Goal: Transaction & Acquisition: Purchase product/service

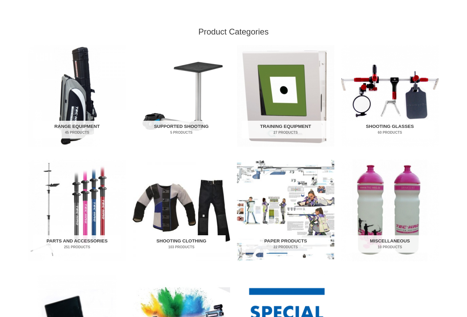
scroll to position [205, 0]
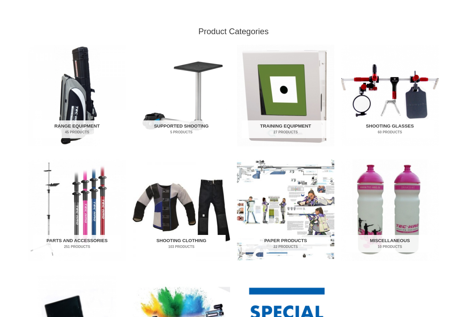
click at [172, 231] on img "Visit product category Shooting Clothing" at bounding box center [181, 210] width 97 height 102
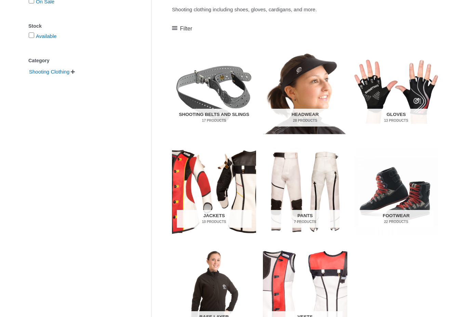
scroll to position [88, 0]
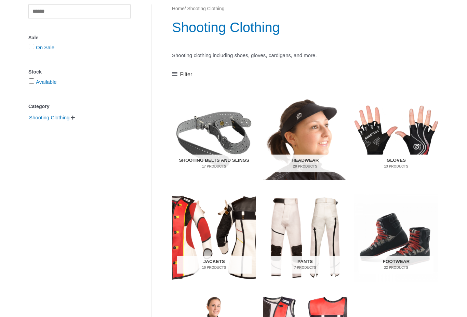
click at [397, 160] on h2 "Gloves 13 Products" at bounding box center [396, 164] width 75 height 18
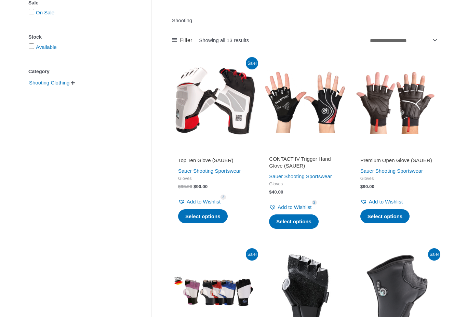
scroll to position [105, 0]
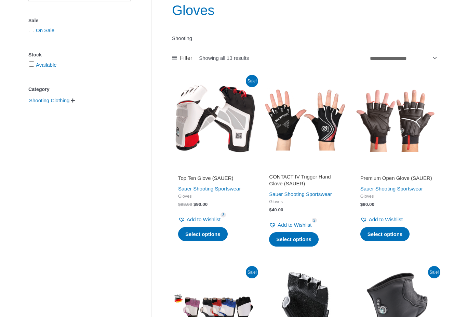
click at [233, 143] on img at bounding box center [214, 119] width 84 height 84
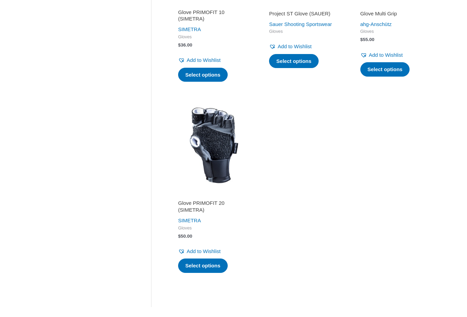
scroll to position [852, 0]
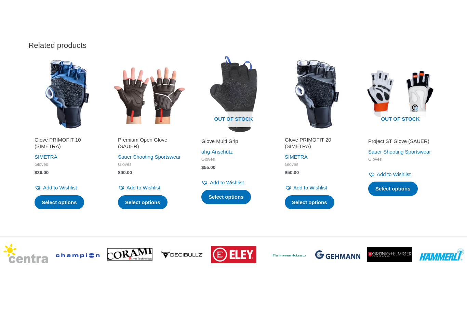
scroll to position [832, 0]
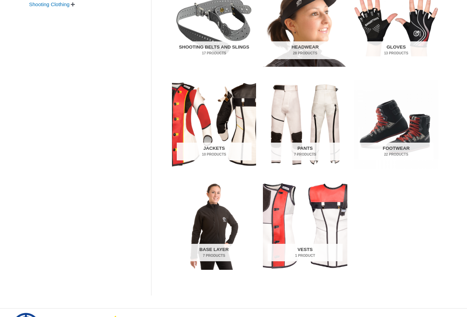
scroll to position [201, 0]
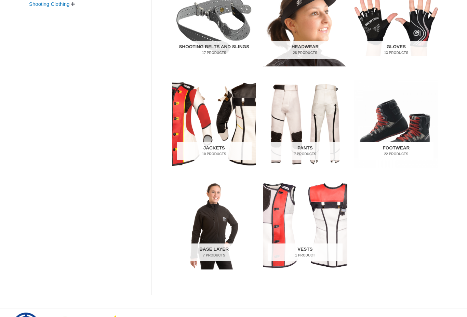
click at [401, 139] on img "Visit product category Footwear" at bounding box center [396, 124] width 84 height 88
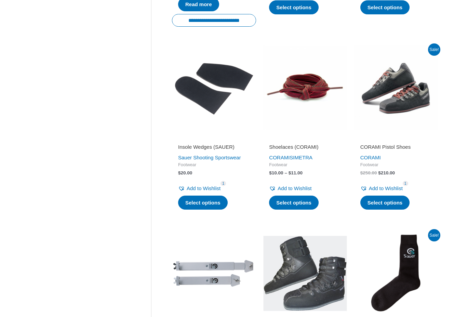
scroll to position [524, 0]
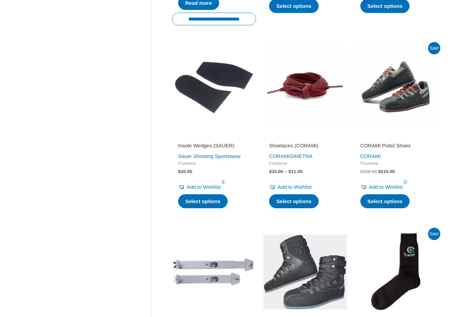
click at [398, 103] on img at bounding box center [396, 86] width 84 height 84
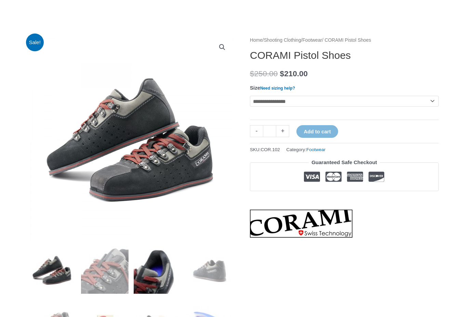
scroll to position [56, 0]
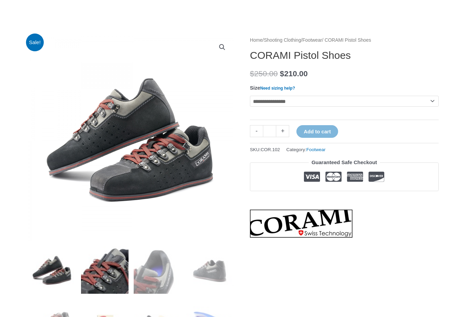
click at [101, 271] on img at bounding box center [105, 270] width 48 height 48
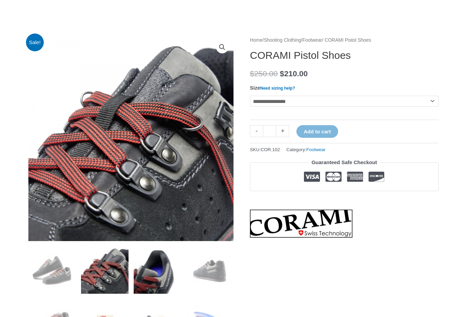
click at [143, 267] on img at bounding box center [158, 270] width 48 height 48
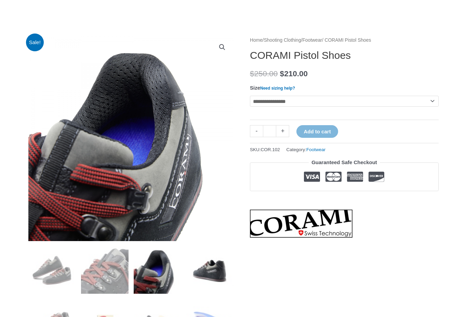
click at [206, 265] on img at bounding box center [210, 270] width 48 height 48
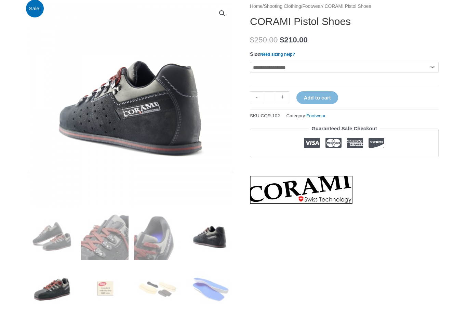
scroll to position [90, 0]
click at [43, 297] on img at bounding box center [52, 289] width 48 height 48
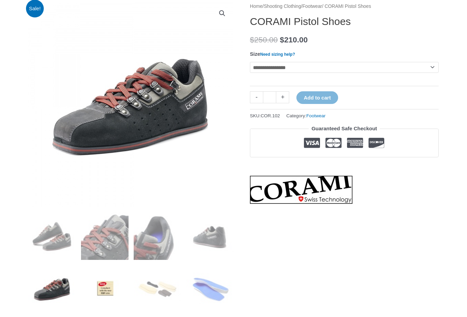
click at [104, 284] on img at bounding box center [105, 289] width 48 height 48
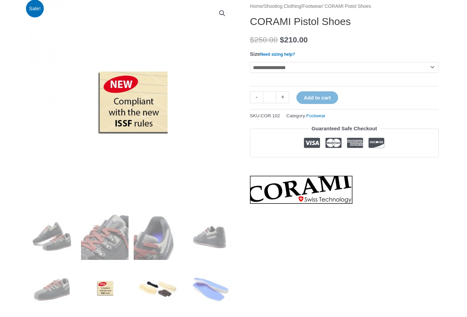
click at [152, 284] on img at bounding box center [158, 289] width 48 height 48
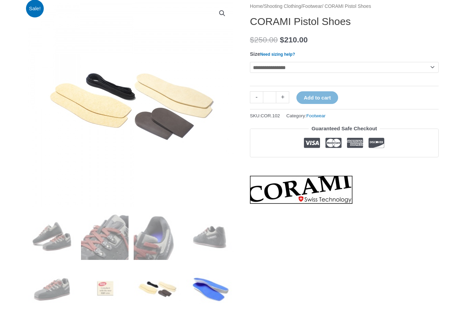
click at [213, 283] on img at bounding box center [210, 289] width 48 height 48
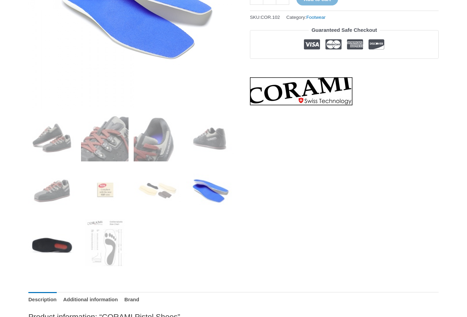
scroll to position [189, 0]
click at [49, 250] on img at bounding box center [52, 243] width 48 height 48
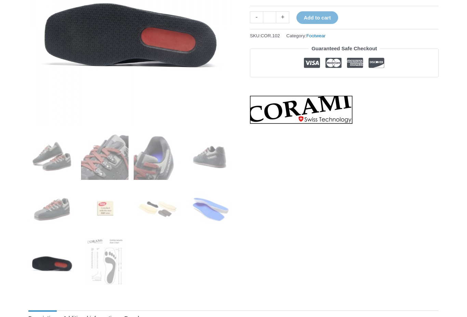
scroll to position [170, 0]
click at [114, 256] on img at bounding box center [105, 262] width 48 height 48
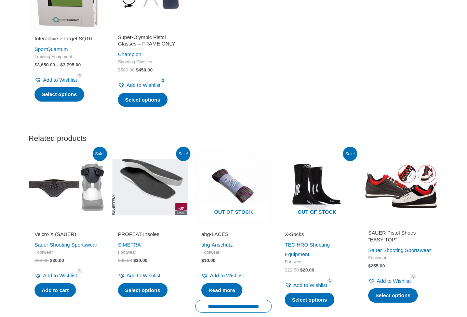
scroll to position [1641, 0]
click at [53, 242] on link "Sauer Shooting Sportswear" at bounding box center [66, 245] width 63 height 6
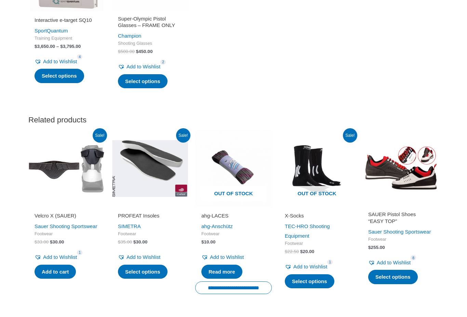
click at [54, 159] on img at bounding box center [66, 168] width 77 height 77
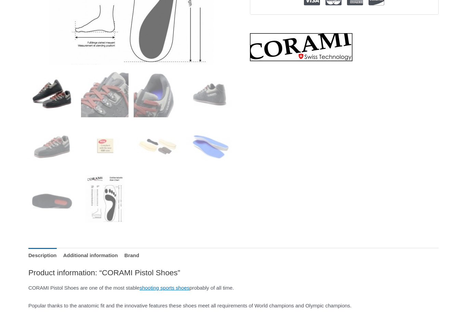
scroll to position [233, 0]
click at [53, 100] on img at bounding box center [52, 94] width 48 height 48
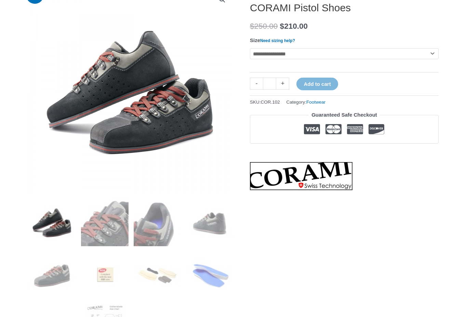
scroll to position [74, 0]
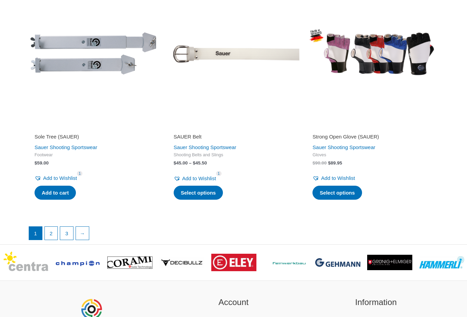
scroll to position [1722, 0]
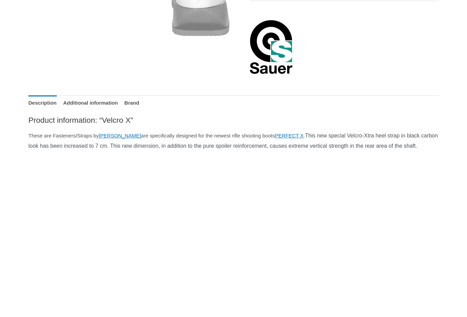
scroll to position [238, 0]
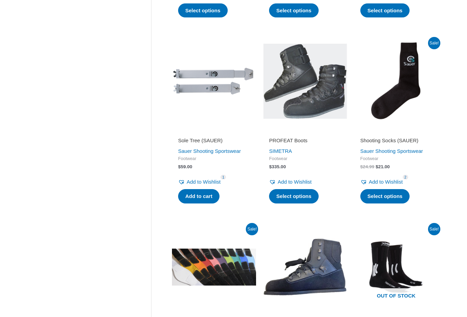
scroll to position [715, 0]
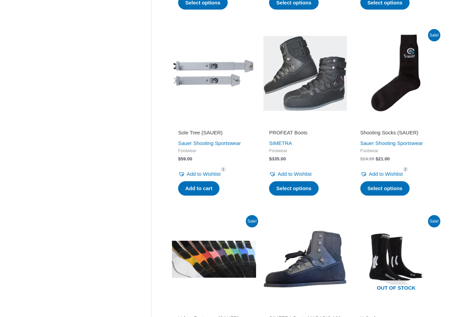
click at [390, 129] on h2 "Shooting Socks (SAUER)" at bounding box center [396, 132] width 72 height 7
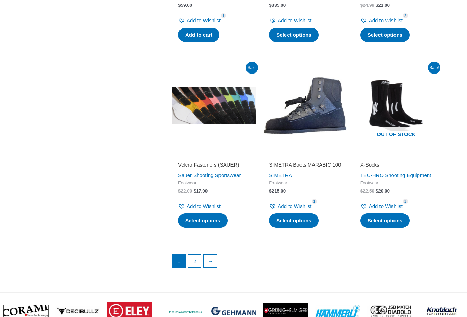
scroll to position [868, 0]
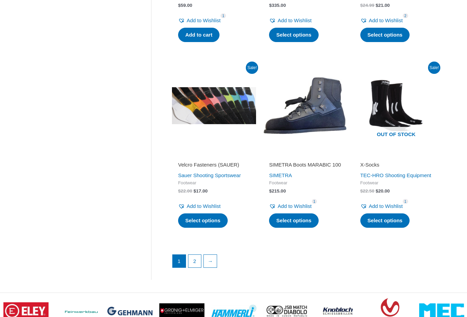
click at [210, 161] on h2 "Velcro Fasteners (SAUER)" at bounding box center [214, 164] width 72 height 7
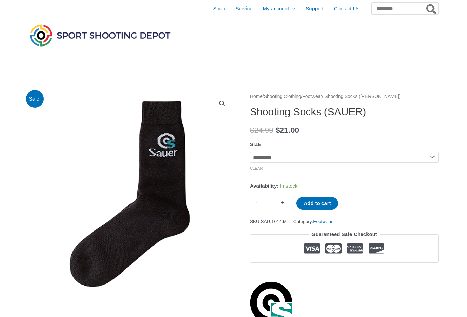
scroll to position [5, 0]
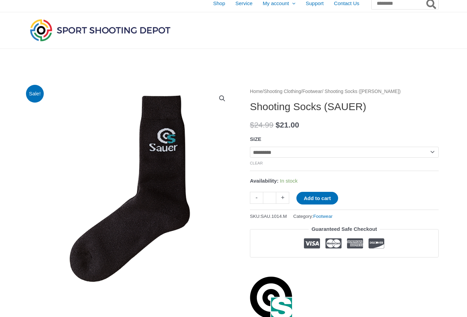
click at [430, 152] on select "**********" at bounding box center [344, 152] width 189 height 11
click at [432, 154] on select "**********" at bounding box center [344, 152] width 189 height 11
click at [434, 152] on select "**********" at bounding box center [344, 152] width 189 height 11
click at [434, 151] on select "**********" at bounding box center [344, 152] width 189 height 11
select select "*********"
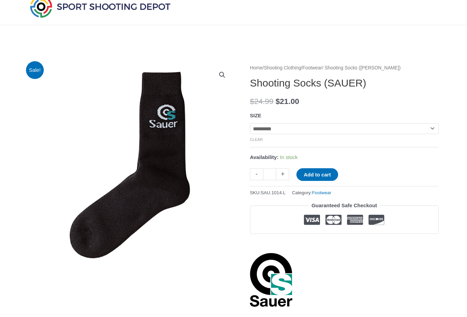
scroll to position [0, 0]
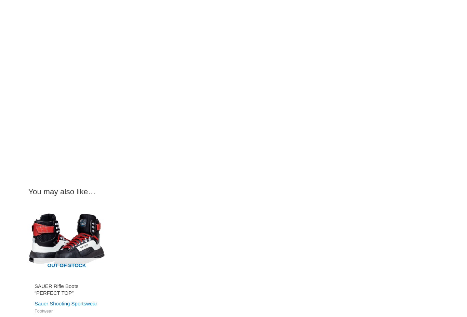
scroll to position [490, 0]
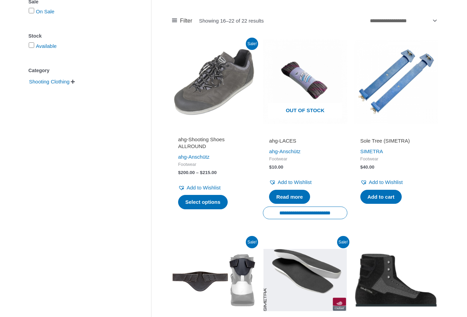
scroll to position [124, 0]
click at [197, 140] on h2 "ahg-Shooting Shoes ALLROUND" at bounding box center [214, 142] width 72 height 13
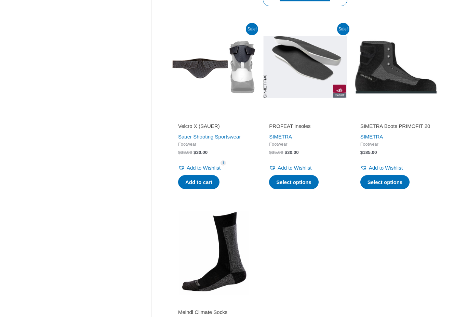
scroll to position [337, 0]
click at [292, 123] on h2 "PROFEAT Insoles" at bounding box center [305, 126] width 72 height 7
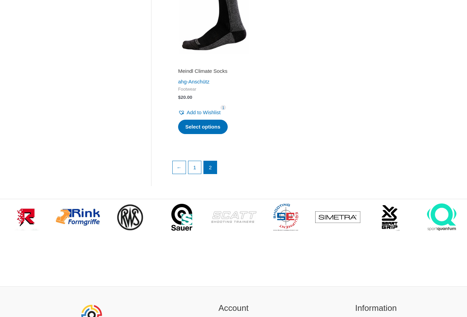
scroll to position [597, 0]
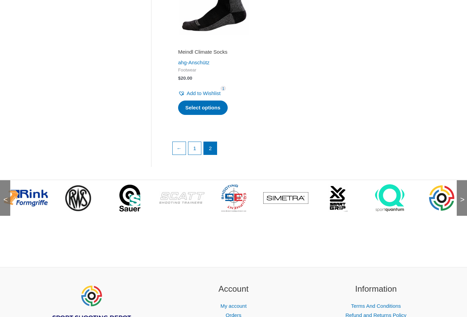
click at [31, 198] on img at bounding box center [25, 198] width 45 height 18
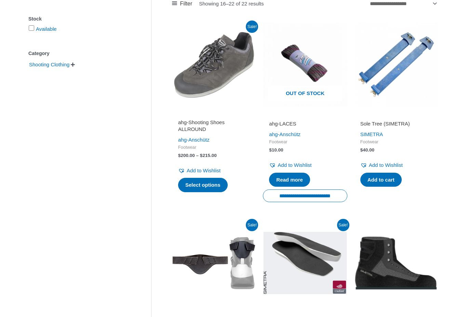
scroll to position [130, 0]
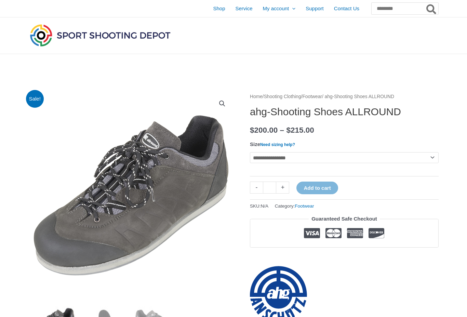
scroll to position [2, 0]
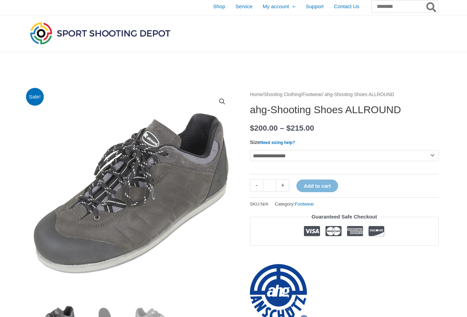
select select "**"
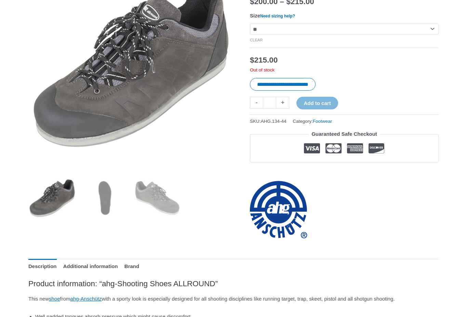
scroll to position [127, 0]
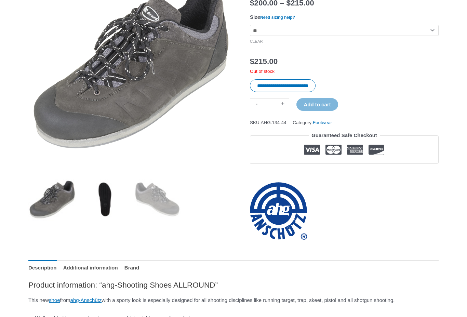
click at [107, 196] on img at bounding box center [105, 199] width 48 height 48
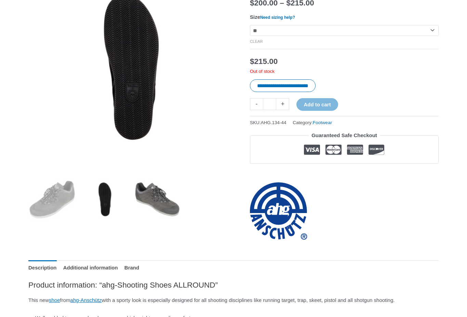
click at [144, 196] on img at bounding box center [158, 199] width 48 height 48
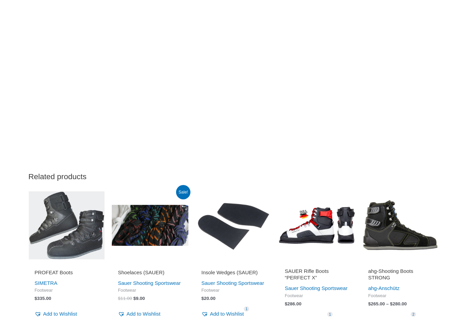
scroll to position [628, 0]
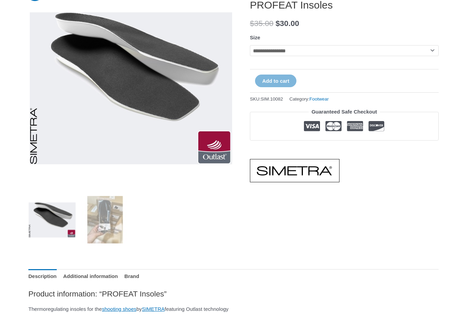
scroll to position [115, 0]
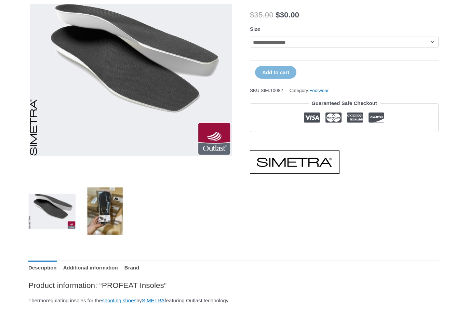
click at [114, 212] on img at bounding box center [105, 211] width 48 height 48
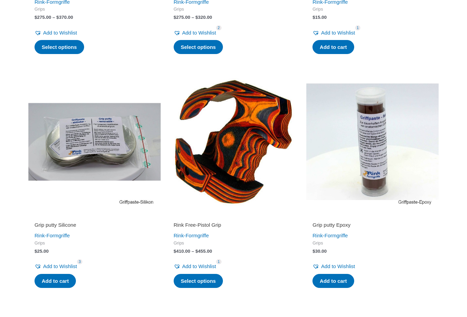
scroll to position [455, 0]
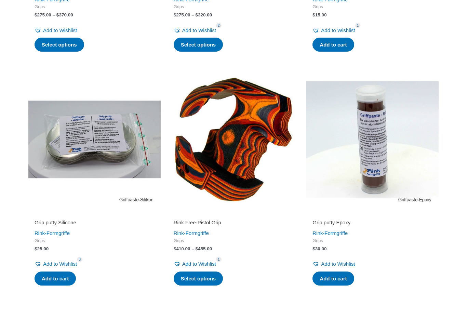
click at [195, 219] on h2 "Rink Free-Pistol Grip" at bounding box center [234, 222] width 120 height 7
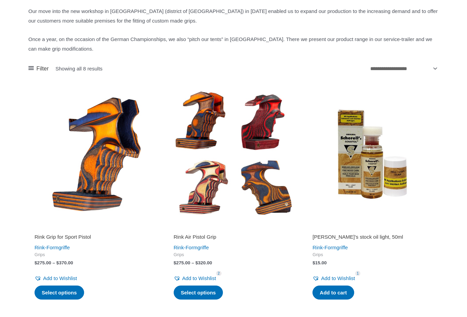
scroll to position [0, 0]
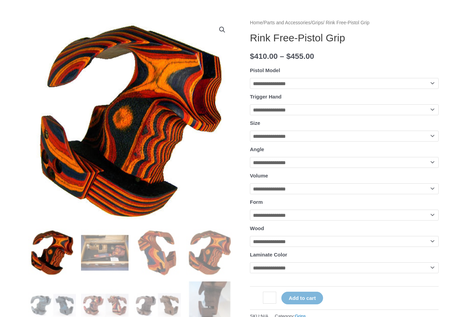
scroll to position [57, 0]
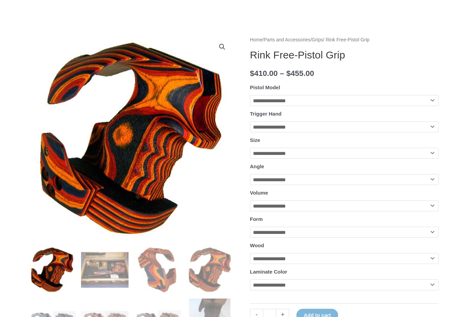
select select "**********"
select select "*****"
select select "*"
select select "****"
click at [432, 211] on select "**********" at bounding box center [344, 205] width 189 height 11
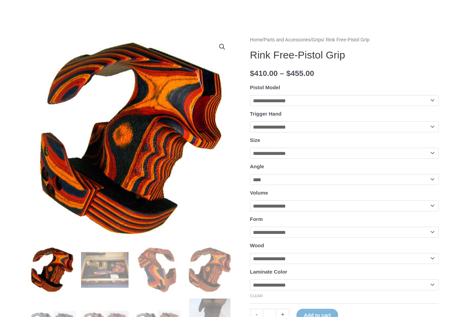
select select "******"
click at [433, 238] on select "**********" at bounding box center [344, 232] width 189 height 11
select select "****"
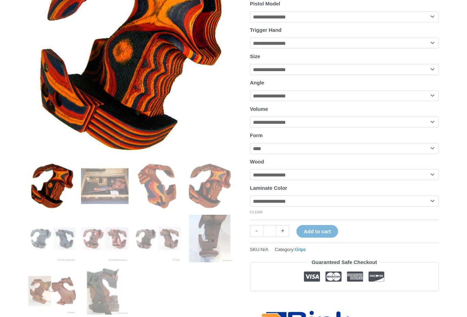
scroll to position [141, 0]
click at [433, 180] on select "**********" at bounding box center [344, 174] width 189 height 11
select select "********"
click at [431, 207] on select "**********" at bounding box center [344, 201] width 189 height 11
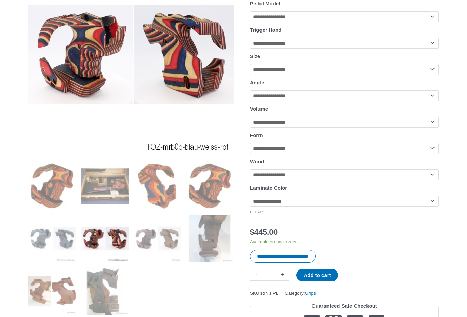
select select "**********"
click at [258, 217] on td "**********" at bounding box center [344, 206] width 189 height 21
click at [257, 214] on link "Clear" at bounding box center [256, 212] width 13 height 4
select select
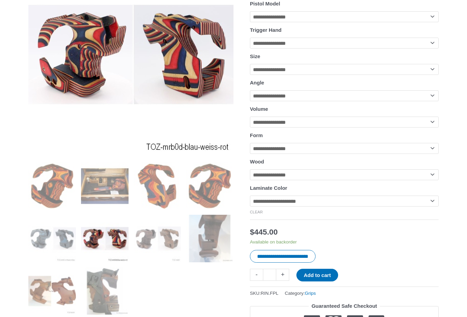
select select
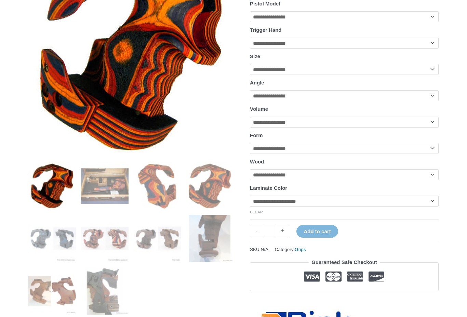
select select "**********"
click at [255, 214] on link "Clear" at bounding box center [256, 212] width 13 height 4
select select "**********"
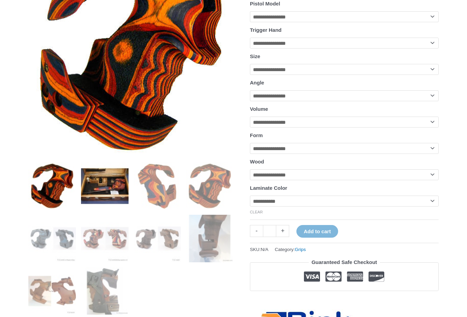
click at [112, 182] on img at bounding box center [105, 186] width 48 height 48
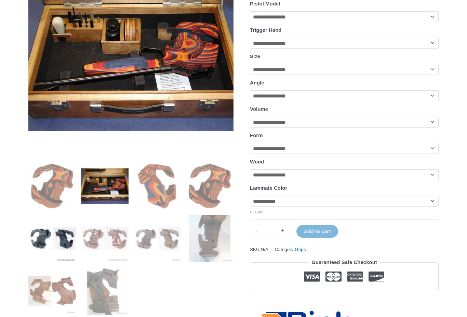
click at [41, 238] on img at bounding box center [52, 239] width 48 height 48
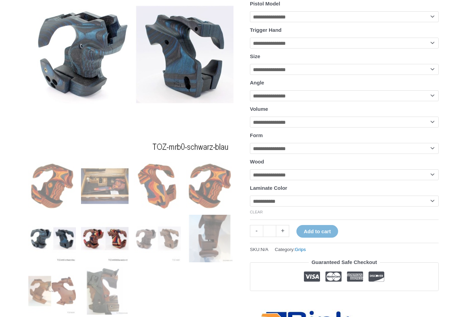
click at [106, 236] on img at bounding box center [105, 239] width 48 height 48
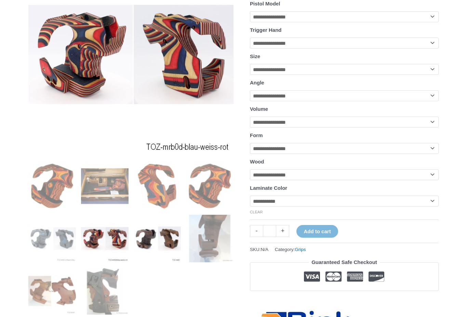
click at [148, 237] on img at bounding box center [158, 239] width 48 height 48
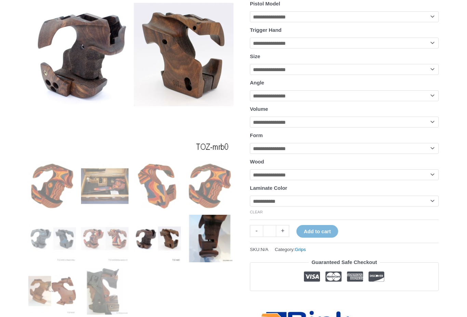
click at [212, 235] on img at bounding box center [210, 239] width 48 height 48
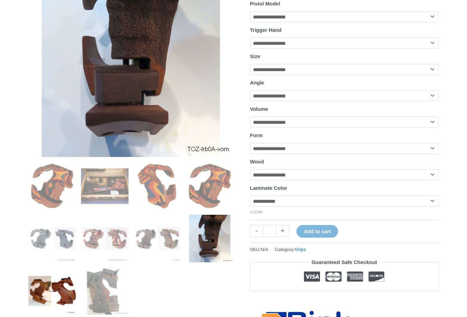
click at [50, 283] on img at bounding box center [52, 291] width 48 height 48
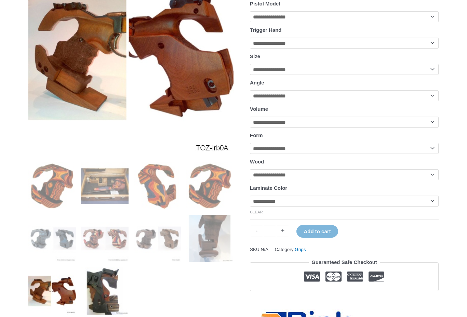
click at [104, 291] on img at bounding box center [105, 291] width 48 height 48
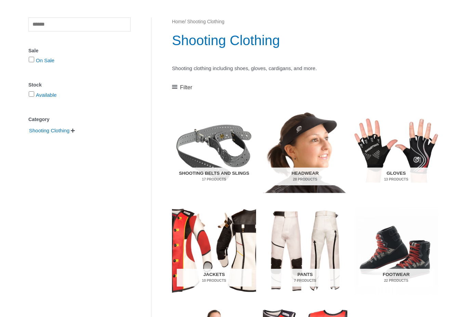
scroll to position [74, 0]
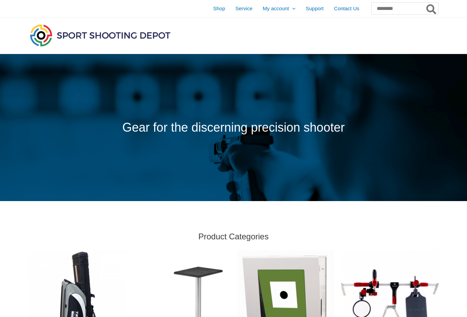
scroll to position [224, 0]
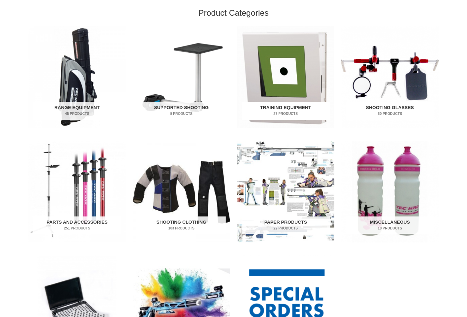
click at [275, 109] on h2 "Training Equipment 27 Products" at bounding box center [286, 111] width 88 height 18
click at [390, 86] on img "Visit product category Shooting Glasses" at bounding box center [389, 77] width 97 height 102
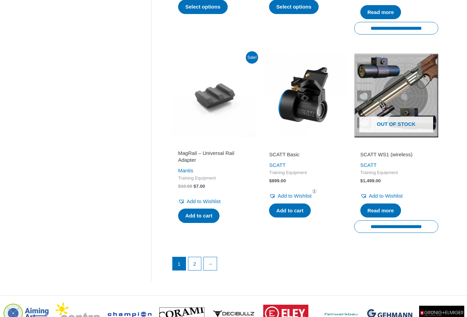
scroll to position [908, 0]
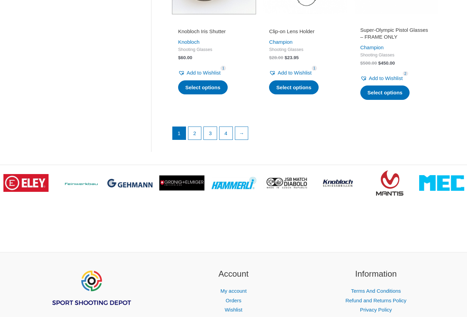
scroll to position [1022, 0]
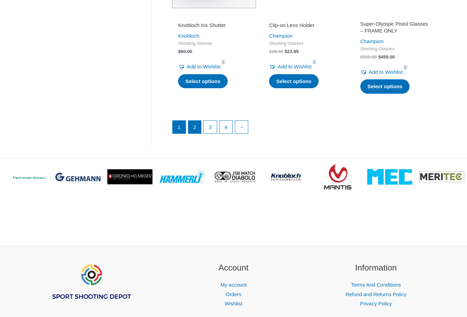
click at [195, 122] on link "2" at bounding box center [194, 127] width 13 height 13
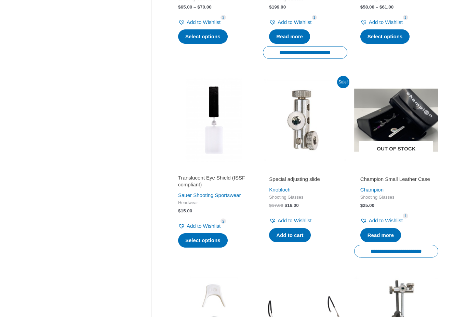
scroll to position [475, 0]
click at [400, 176] on h2 "Champion Small Leather Case" at bounding box center [396, 179] width 72 height 7
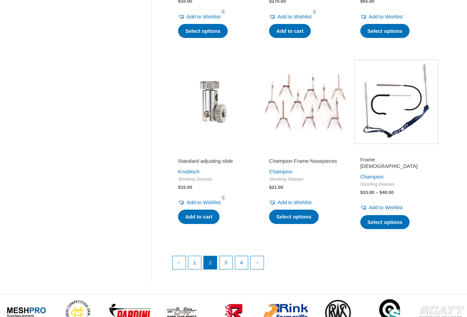
scroll to position [878, 0]
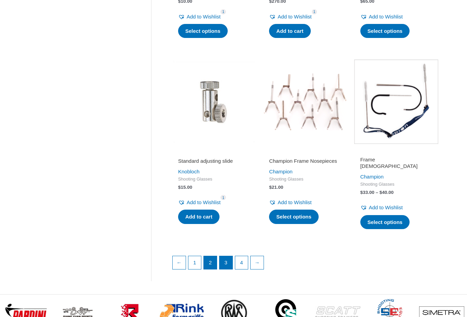
click at [227, 259] on link "3" at bounding box center [226, 262] width 13 height 13
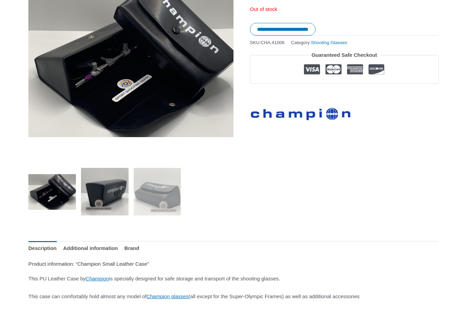
scroll to position [135, 0]
click at [114, 190] on img at bounding box center [105, 192] width 48 height 48
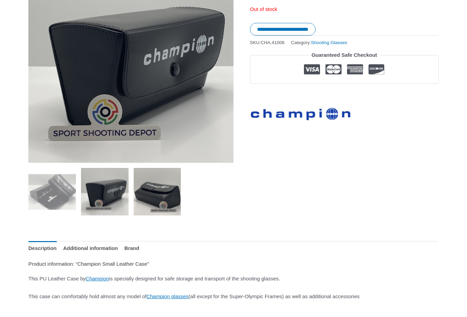
click at [147, 192] on img at bounding box center [158, 192] width 48 height 48
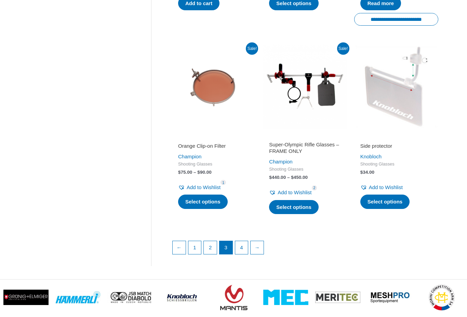
scroll to position [929, 0]
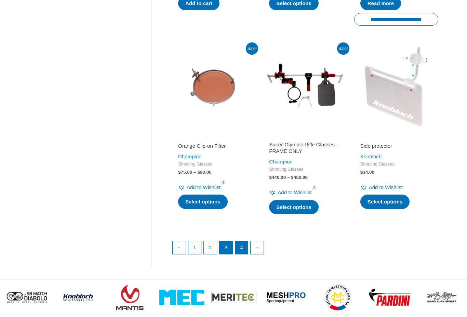
click at [244, 241] on link "4" at bounding box center [241, 247] width 13 height 13
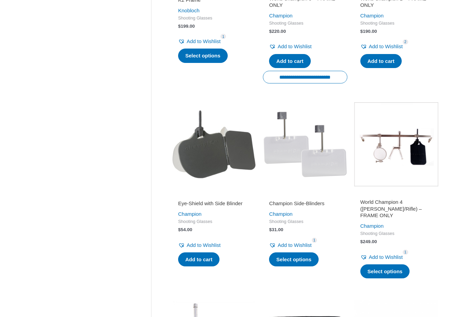
scroll to position [639, 0]
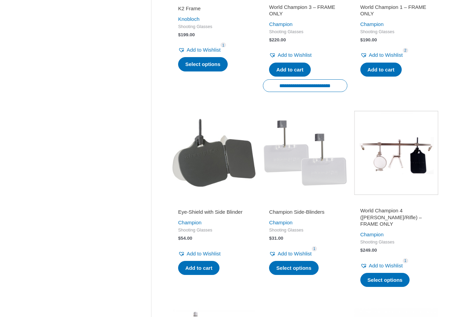
click at [307, 209] on h2 "Champion Side-Blinders" at bounding box center [305, 212] width 72 height 7
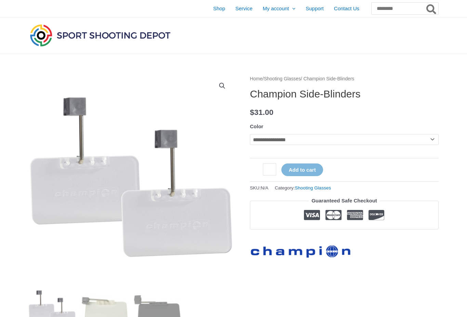
scroll to position [95, 0]
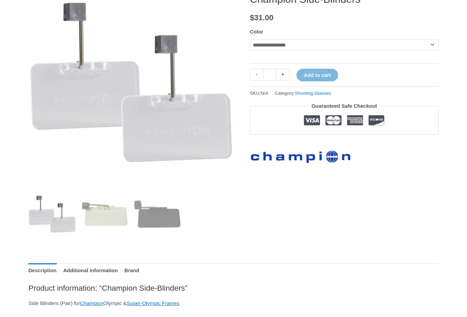
click at [255, 215] on div "**********" at bounding box center [233, 262] width 410 height 564
click at [113, 212] on img at bounding box center [105, 214] width 48 height 48
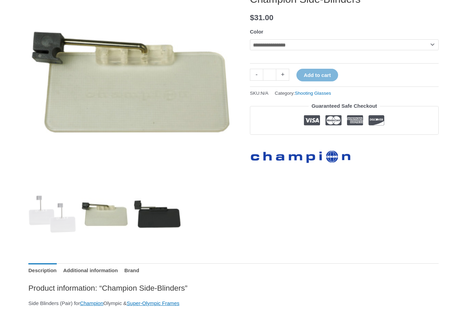
click at [146, 210] on img at bounding box center [158, 214] width 48 height 48
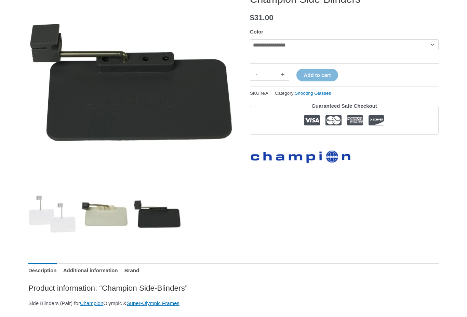
click at [108, 215] on img at bounding box center [105, 214] width 48 height 48
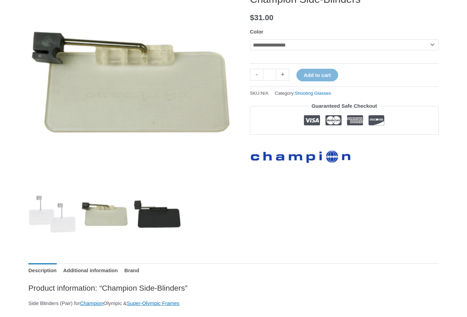
click at [157, 217] on img at bounding box center [158, 214] width 48 height 48
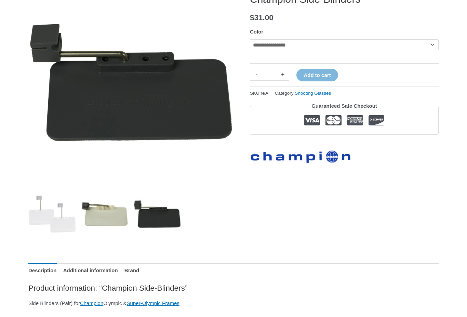
click at [112, 217] on img at bounding box center [105, 214] width 48 height 48
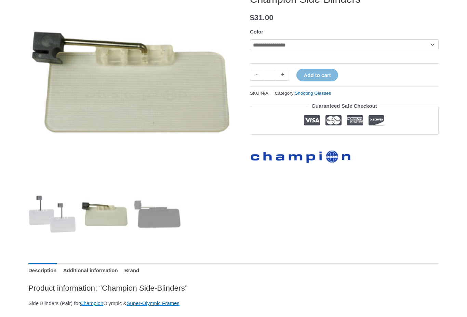
click at [57, 219] on img at bounding box center [52, 214] width 48 height 48
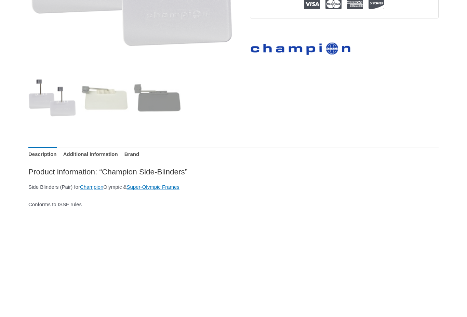
scroll to position [246, 0]
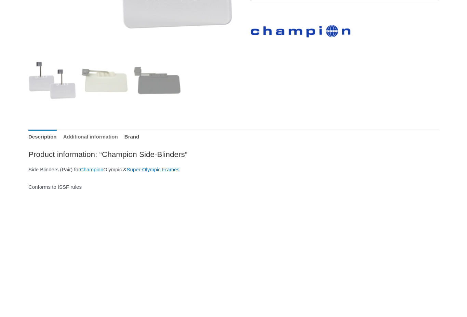
click at [105, 138] on link "Additional information" at bounding box center [90, 137] width 55 height 15
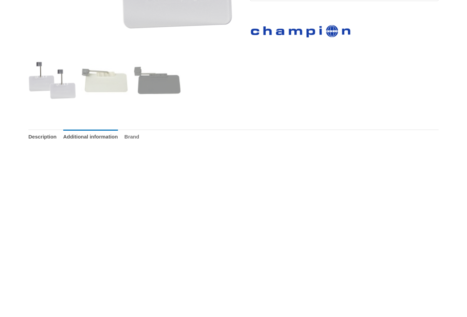
click at [139, 136] on link "Brand" at bounding box center [131, 137] width 15 height 15
click at [49, 137] on link "Description" at bounding box center [42, 137] width 28 height 15
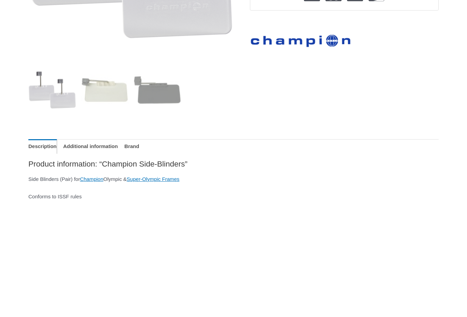
scroll to position [235, 0]
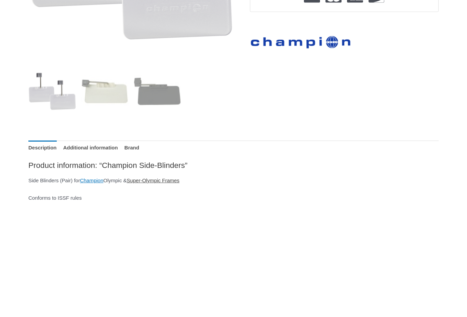
click at [165, 180] on link "Super-Olympic Frames" at bounding box center [153, 181] width 53 height 6
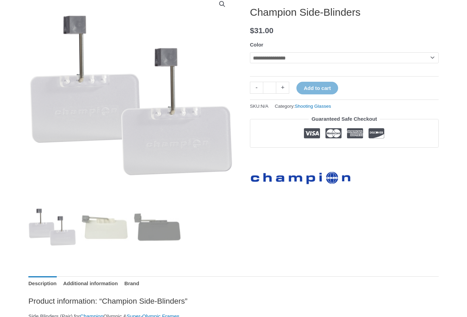
scroll to position [45, 0]
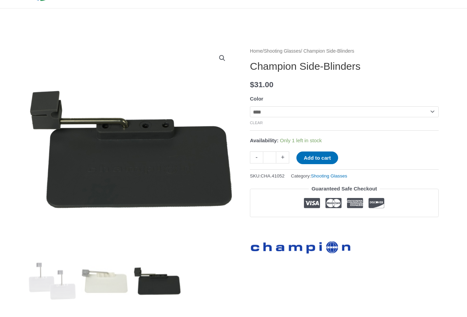
click at [433, 110] on select "**********" at bounding box center [344, 111] width 189 height 11
select select "**********"
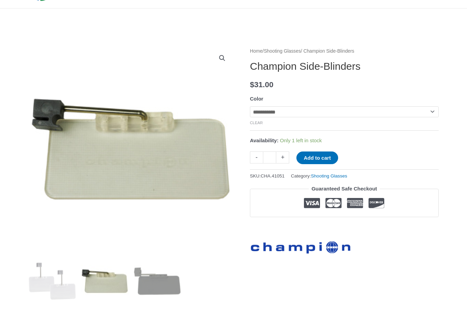
scroll to position [0, 0]
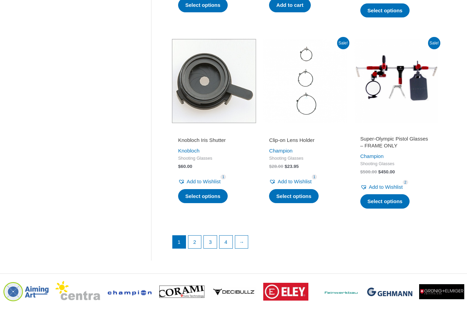
scroll to position [907, 0]
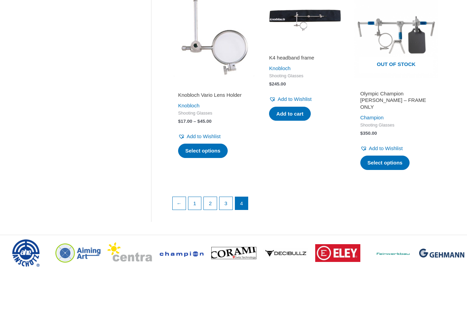
scroll to position [904, 0]
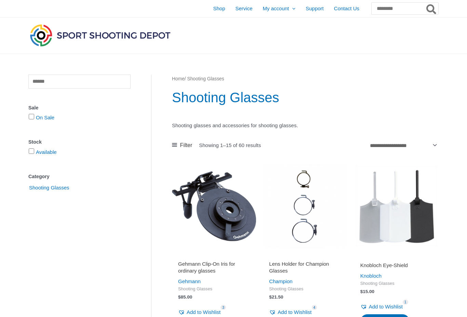
scroll to position [973, 0]
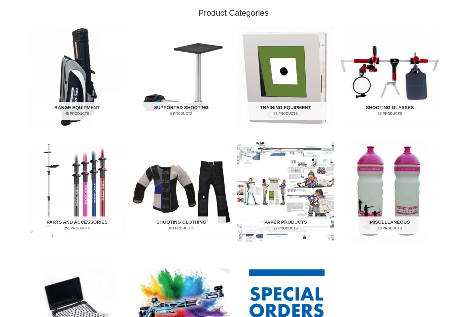
scroll to position [224, 0]
click at [76, 95] on img "Visit product category Range Equipment" at bounding box center [76, 77] width 97 height 102
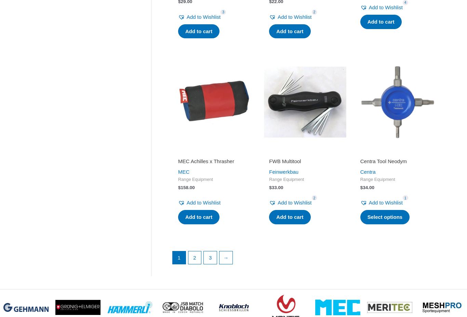
scroll to position [877, 0]
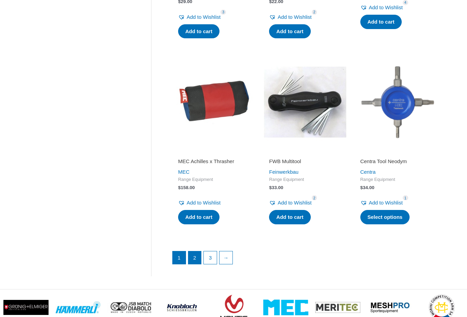
click at [195, 252] on link "2" at bounding box center [194, 257] width 13 height 13
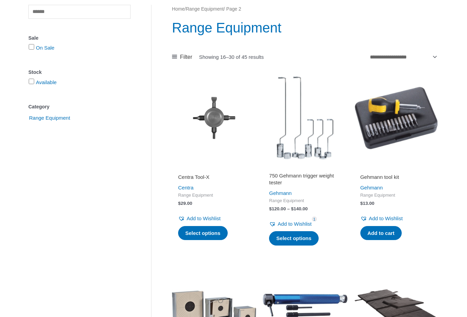
scroll to position [57, 0]
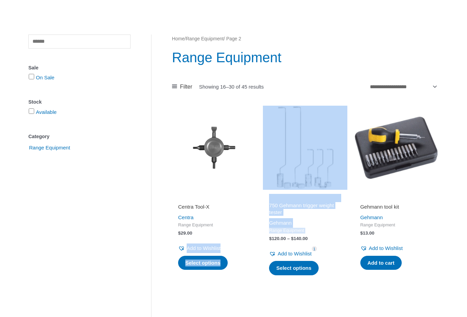
drag, startPoint x: 261, startPoint y: 234, endPoint x: 238, endPoint y: 234, distance: 23.3
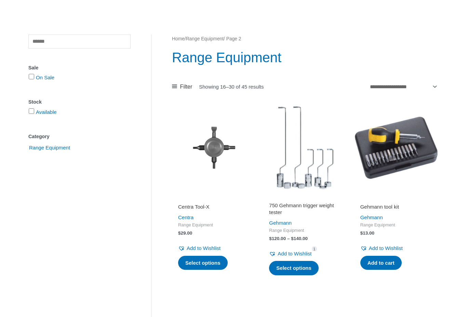
click at [283, 208] on h2 "750 Gehmann trigger weight tester" at bounding box center [305, 208] width 72 height 13
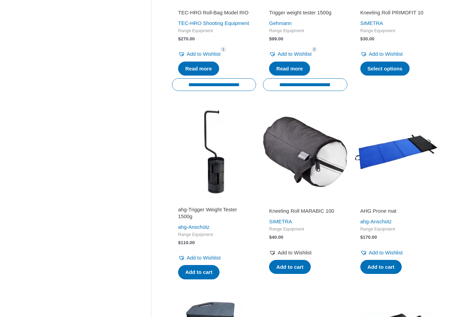
scroll to position [642, 0]
click at [193, 220] on h2 "ahg-Trigger Weight Tester 1500g" at bounding box center [214, 212] width 72 height 13
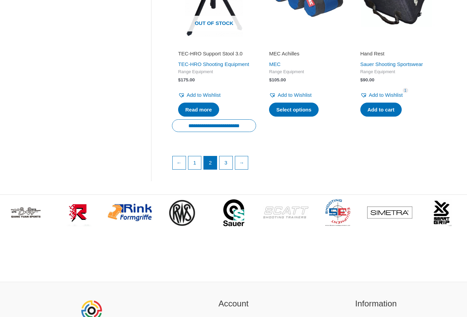
scroll to position [998, 0]
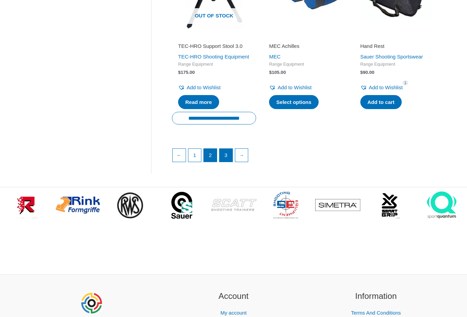
click at [227, 162] on link "3" at bounding box center [226, 155] width 13 height 13
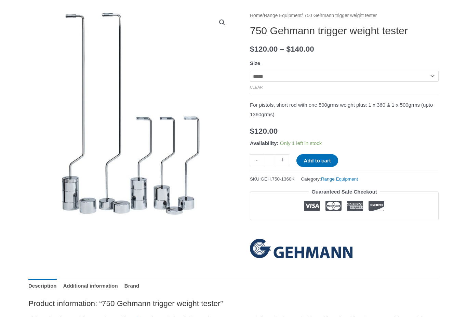
scroll to position [81, 0]
select select "****"
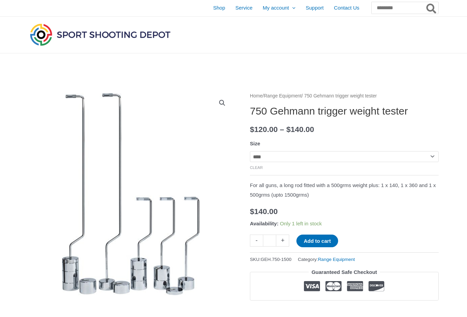
scroll to position [0, 0]
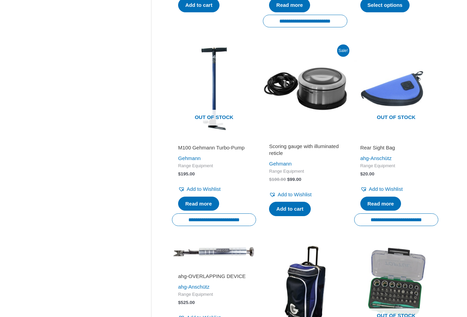
scroll to position [536, 0]
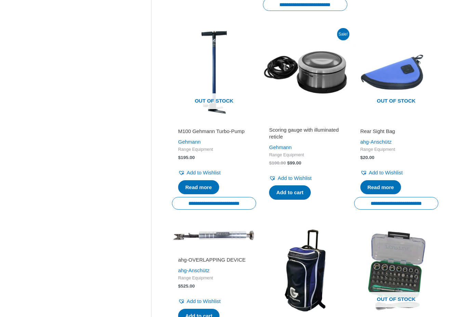
click at [300, 131] on h2 "Scoring gauge with illuminated reticle" at bounding box center [305, 133] width 72 height 13
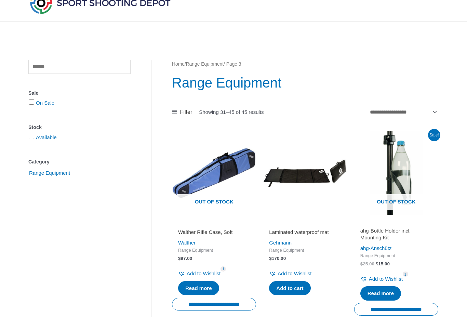
scroll to position [0, 0]
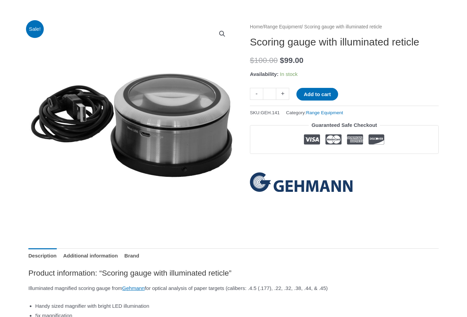
scroll to position [64, 0]
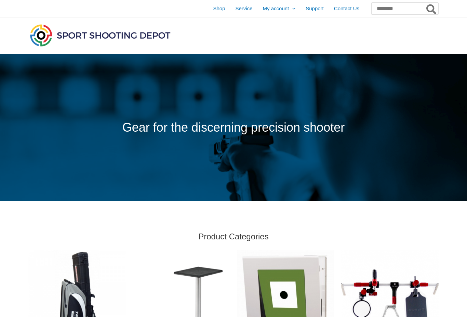
scroll to position [224, 0]
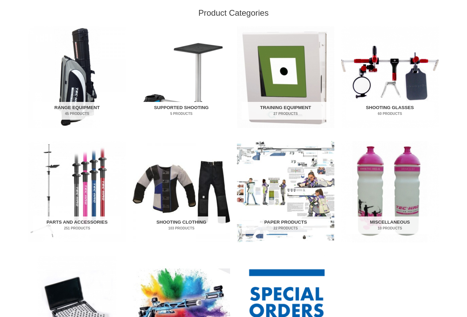
click at [192, 104] on h2 "Supported Shooting 5 Products" at bounding box center [181, 111] width 88 height 18
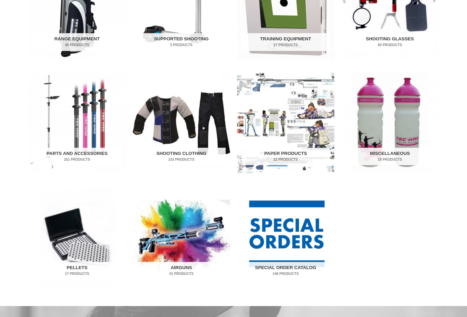
scroll to position [293, 0]
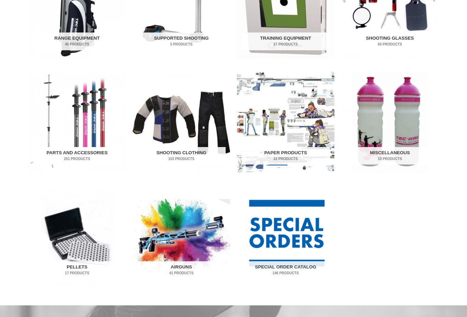
click at [87, 146] on img "Visit product category Parts and Accessories" at bounding box center [76, 123] width 97 height 102
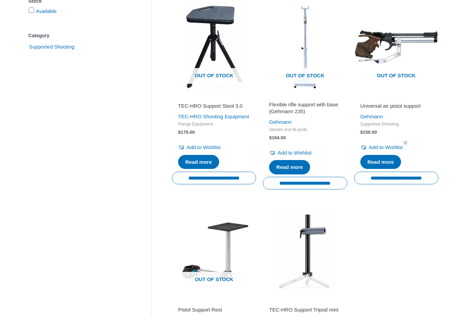
scroll to position [153, 0]
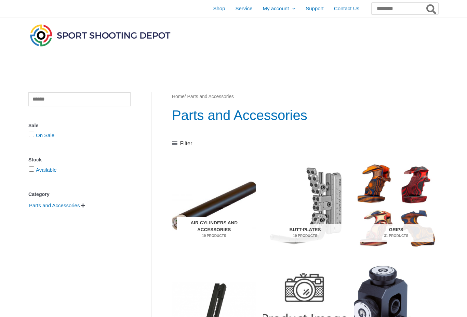
click at [214, 221] on h2 "Air Cylinders and Accessories 19 Products" at bounding box center [214, 229] width 75 height 25
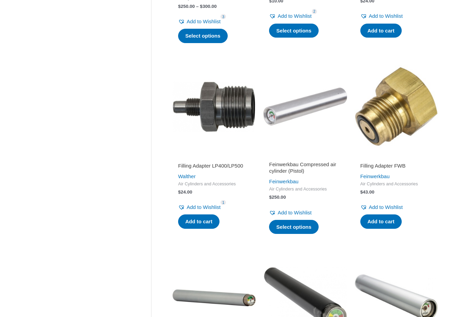
scroll to position [290, 0]
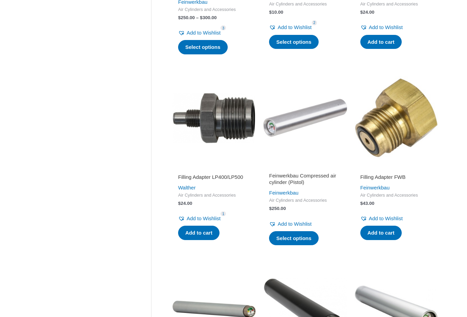
scroll to position [279, 0]
click at [275, 177] on h2 "Feinwerkbau Compressed air cylinder (Pistol)" at bounding box center [305, 178] width 72 height 13
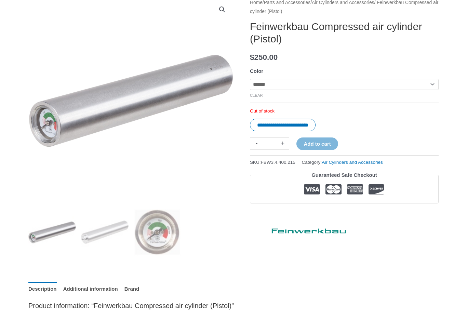
scroll to position [116, 0]
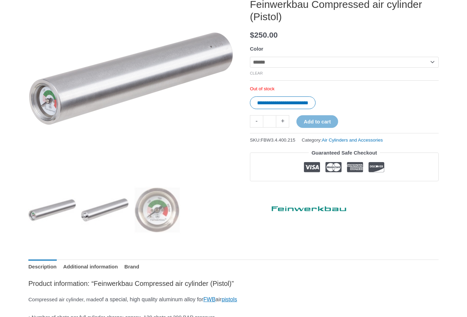
click at [105, 209] on img at bounding box center [105, 210] width 48 height 48
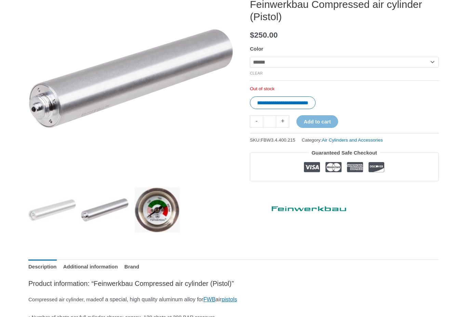
click at [146, 211] on img at bounding box center [158, 210] width 48 height 48
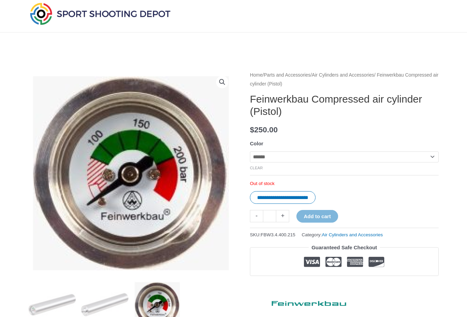
scroll to position [0, 0]
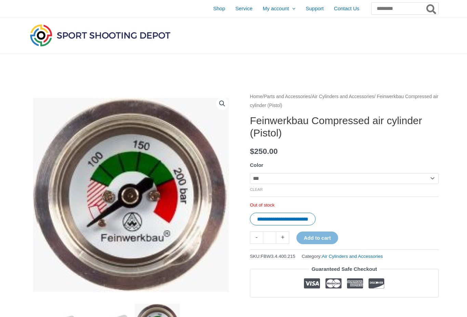
select select "***"
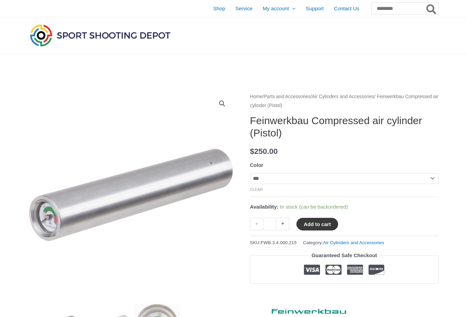
click at [319, 224] on button "Add to cart" at bounding box center [317, 224] width 41 height 13
click at [366, 225] on link "View cart" at bounding box center [358, 224] width 25 height 12
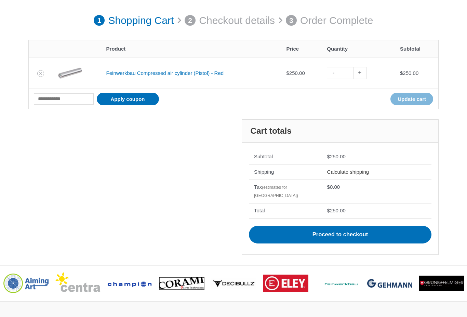
scroll to position [89, 0]
click at [358, 171] on link "Calculate shipping" at bounding box center [348, 172] width 42 height 6
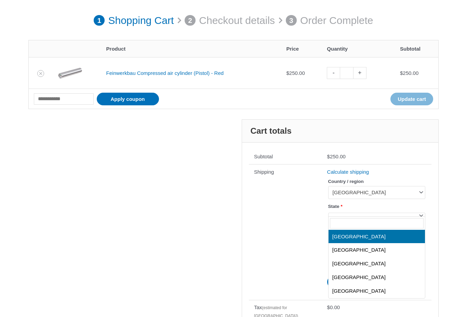
click at [421, 214] on span at bounding box center [421, 215] width 9 height 9
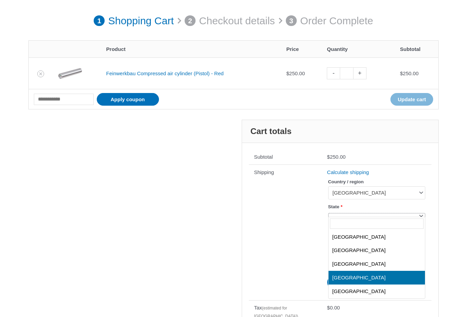
select select "***"
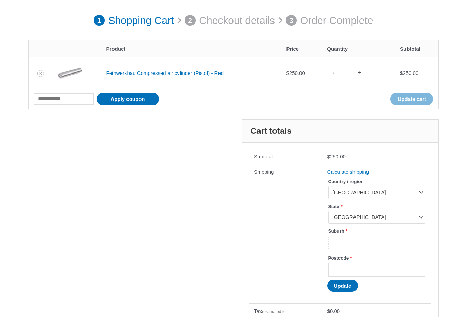
click at [383, 242] on input "Suburb *" at bounding box center [376, 243] width 97 height 14
type input "********"
click at [399, 271] on input "Postcode *" at bounding box center [376, 270] width 97 height 14
type input "****"
click at [354, 287] on button "Update" at bounding box center [342, 286] width 31 height 12
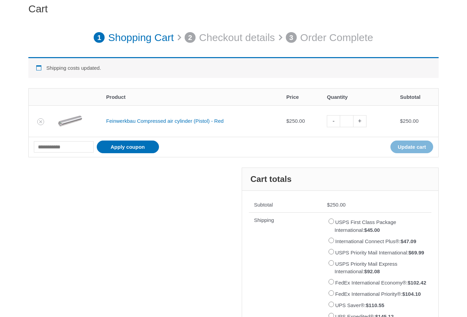
scroll to position [0, 0]
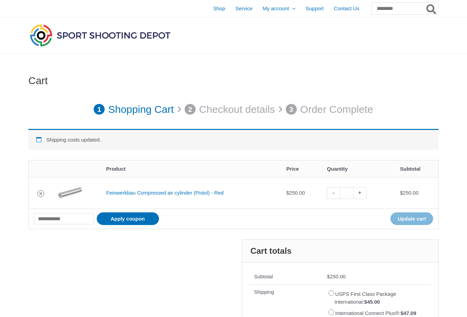
click at [39, 193] on icon "Remove Feinwerkbau Compressed air cylinder (Pistol) - Red from cart" at bounding box center [40, 193] width 5 height 5
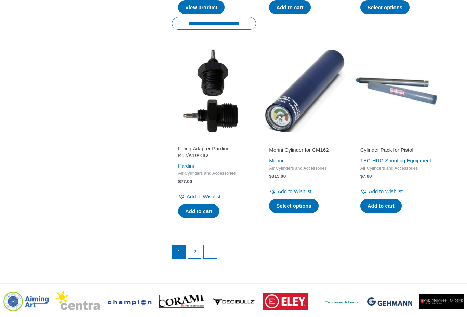
scroll to position [899, 0]
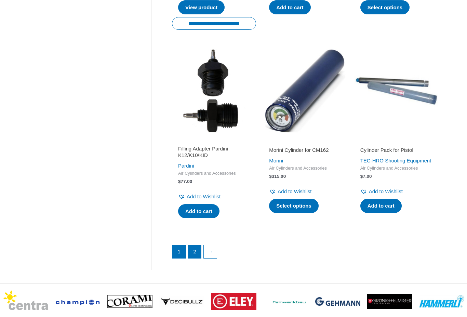
click at [195, 247] on link "2" at bounding box center [194, 251] width 13 height 13
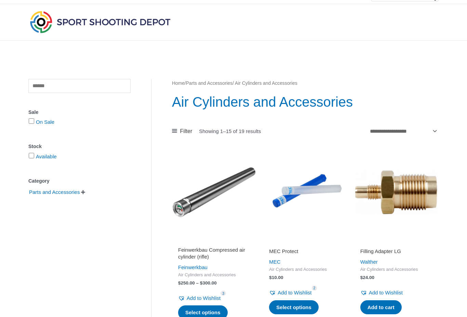
scroll to position [0, 0]
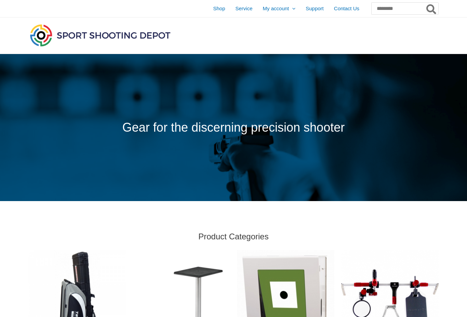
scroll to position [312, 0]
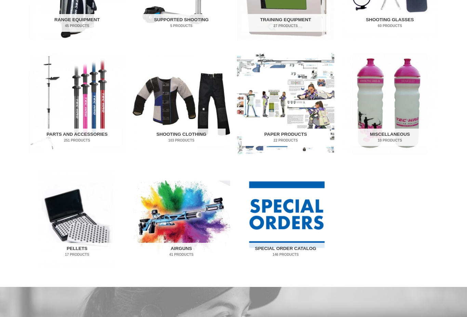
click at [282, 135] on h2 "Paper Products 22 Products" at bounding box center [286, 138] width 88 height 18
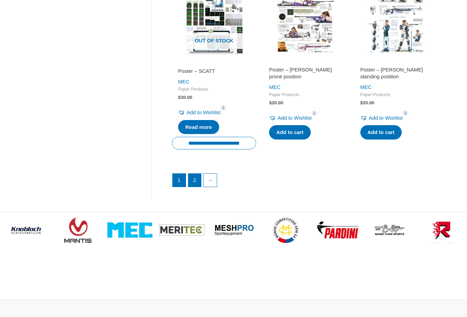
scroll to position [960, 0]
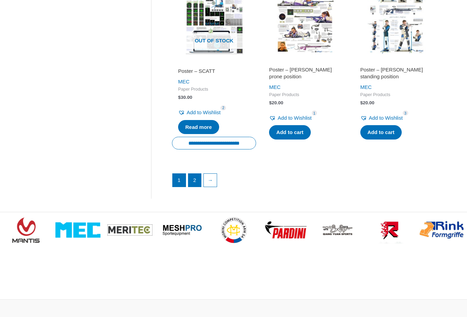
click at [192, 178] on link "2" at bounding box center [194, 180] width 13 height 13
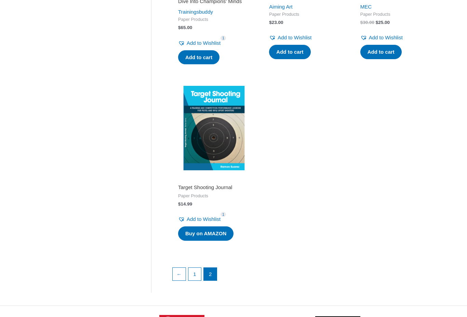
scroll to position [472, 0]
click at [196, 276] on link "1" at bounding box center [194, 274] width 13 height 13
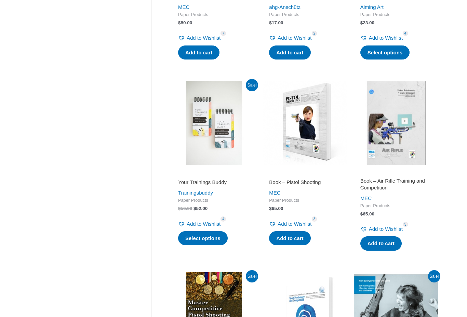
scroll to position [268, 0]
click at [304, 179] on h2 "Book – Pistol Shooting" at bounding box center [305, 182] width 72 height 7
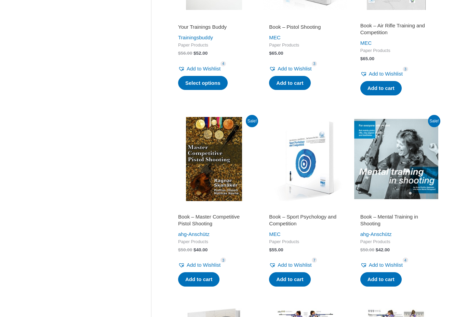
scroll to position [423, 0]
click at [391, 215] on h2 "Book – Mental Training in Shooting" at bounding box center [396, 219] width 72 height 13
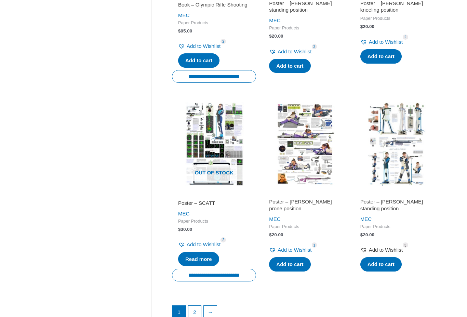
scroll to position [828, 0]
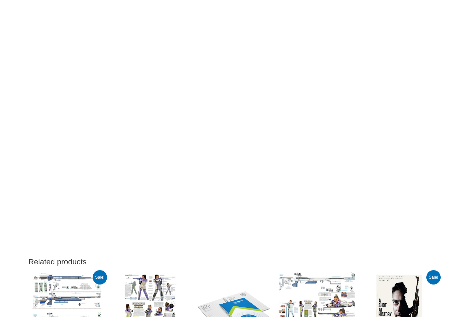
scroll to position [531, 0]
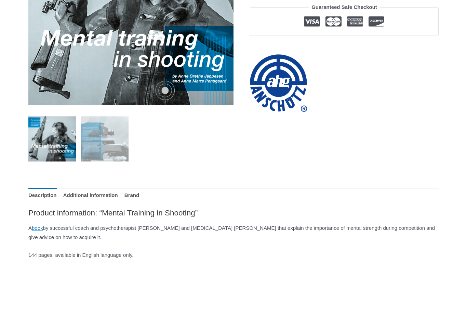
scroll to position [188, 0]
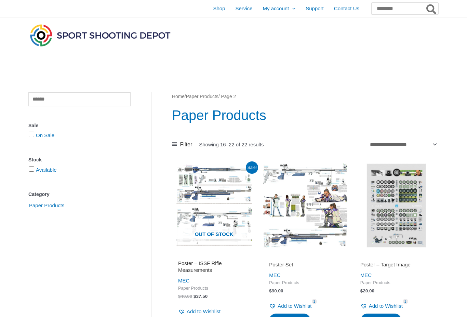
scroll to position [491, 0]
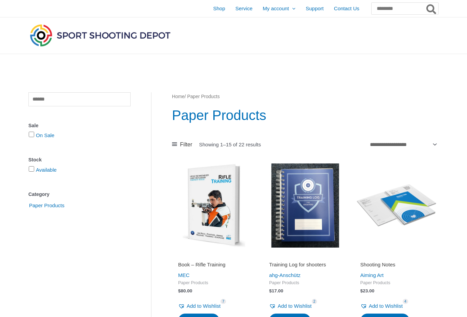
scroll to position [979, 0]
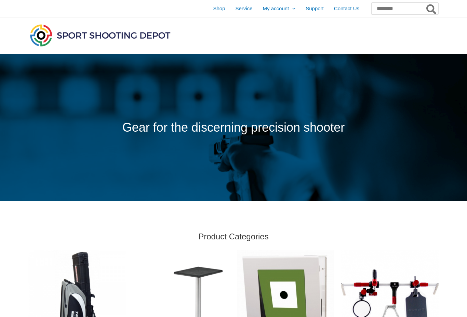
scroll to position [312, 0]
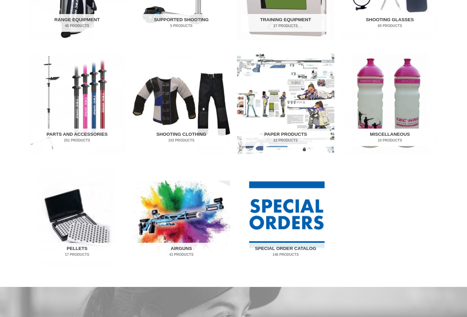
click at [384, 135] on h2 "Miscellaneous 10 Products" at bounding box center [390, 138] width 88 height 18
click at [284, 242] on img "Visit product category Special Order Catalog" at bounding box center [285, 218] width 97 height 102
click at [289, 247] on h2 "Special Order Catalog 146 Products" at bounding box center [286, 252] width 88 height 18
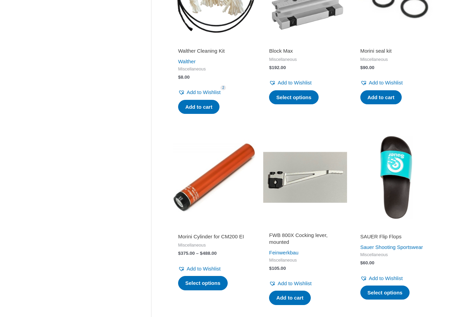
scroll to position [214, 0]
click at [389, 235] on h2 "SAUER Flip Flops" at bounding box center [396, 236] width 72 height 7
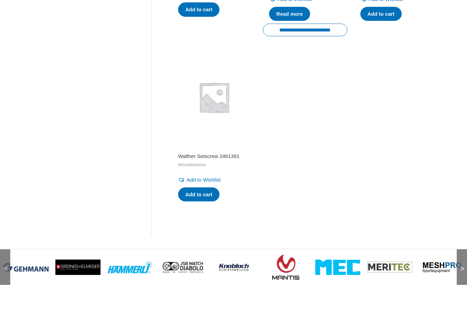
scroll to position [695, 0]
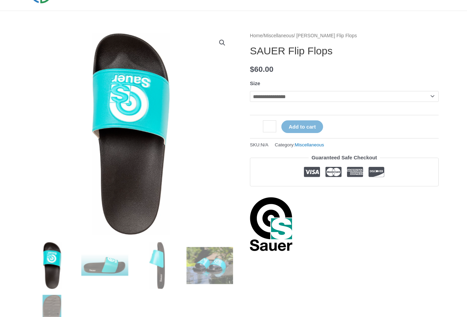
scroll to position [73, 0]
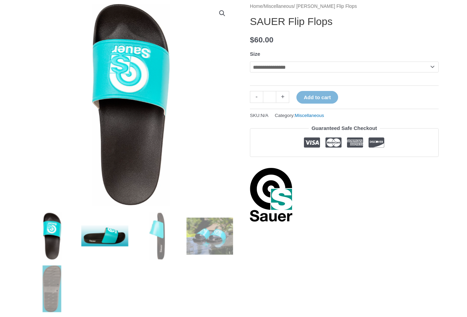
click at [106, 241] on img at bounding box center [105, 236] width 48 height 48
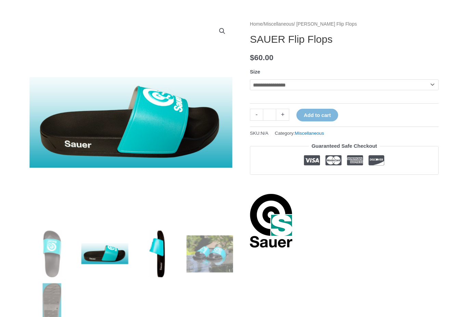
click at [158, 255] on img at bounding box center [158, 254] width 48 height 48
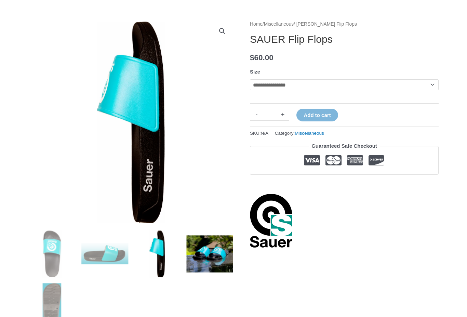
click at [196, 249] on img at bounding box center [210, 254] width 48 height 48
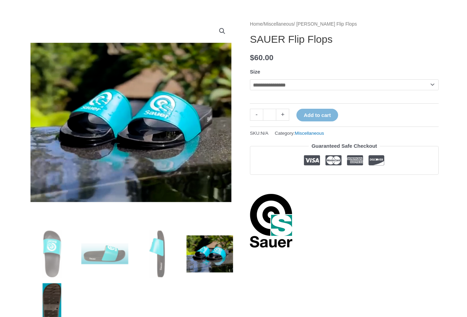
click at [46, 302] on img at bounding box center [52, 307] width 48 height 48
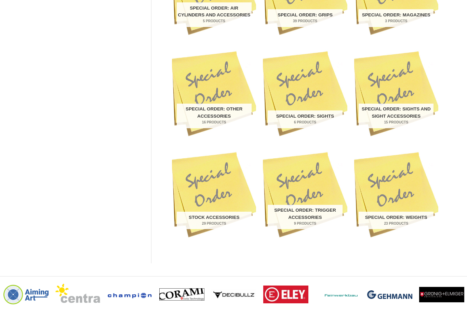
scroll to position [223, 0]
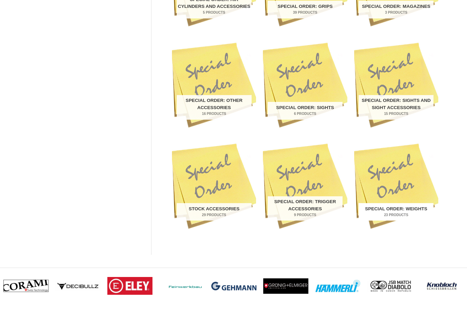
click at [394, 208] on h2 "Special Order: Weights 23 Products" at bounding box center [396, 212] width 75 height 18
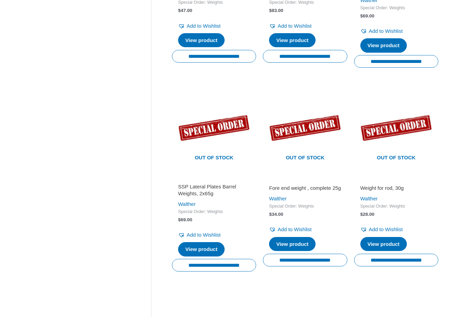
scroll to position [344, 0]
